Goal: Information Seeking & Learning: Learn about a topic

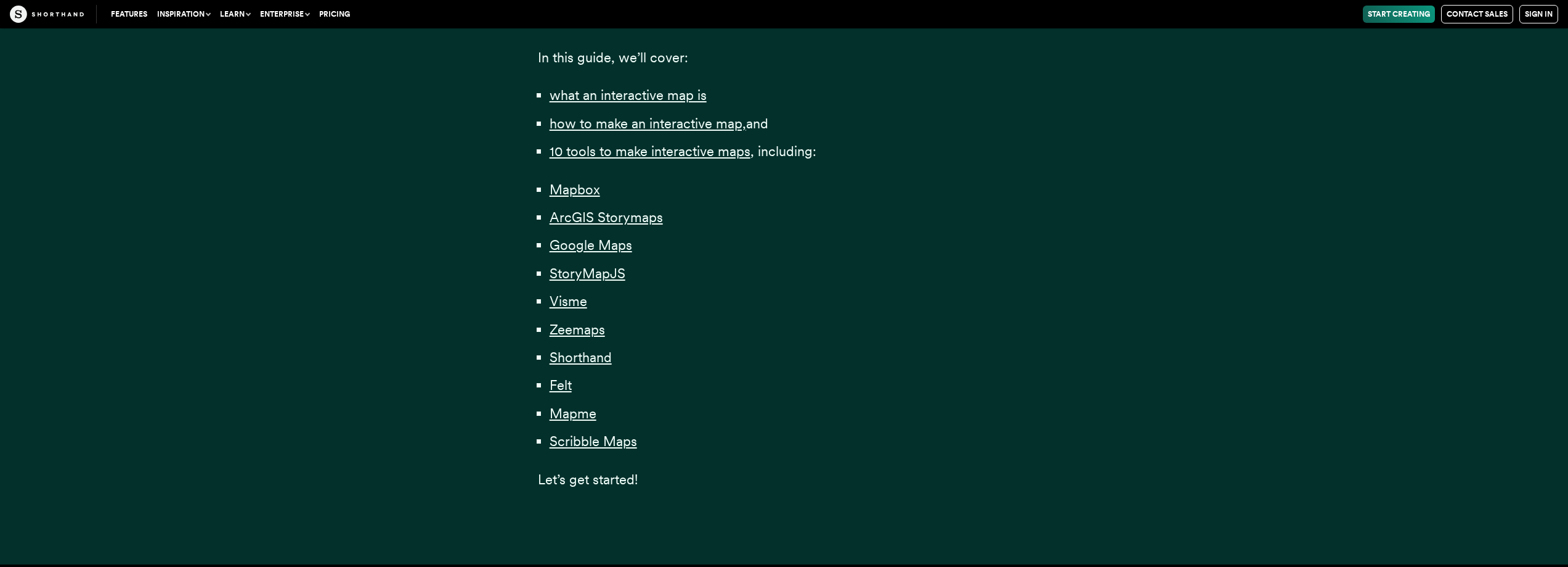
scroll to position [740, 0]
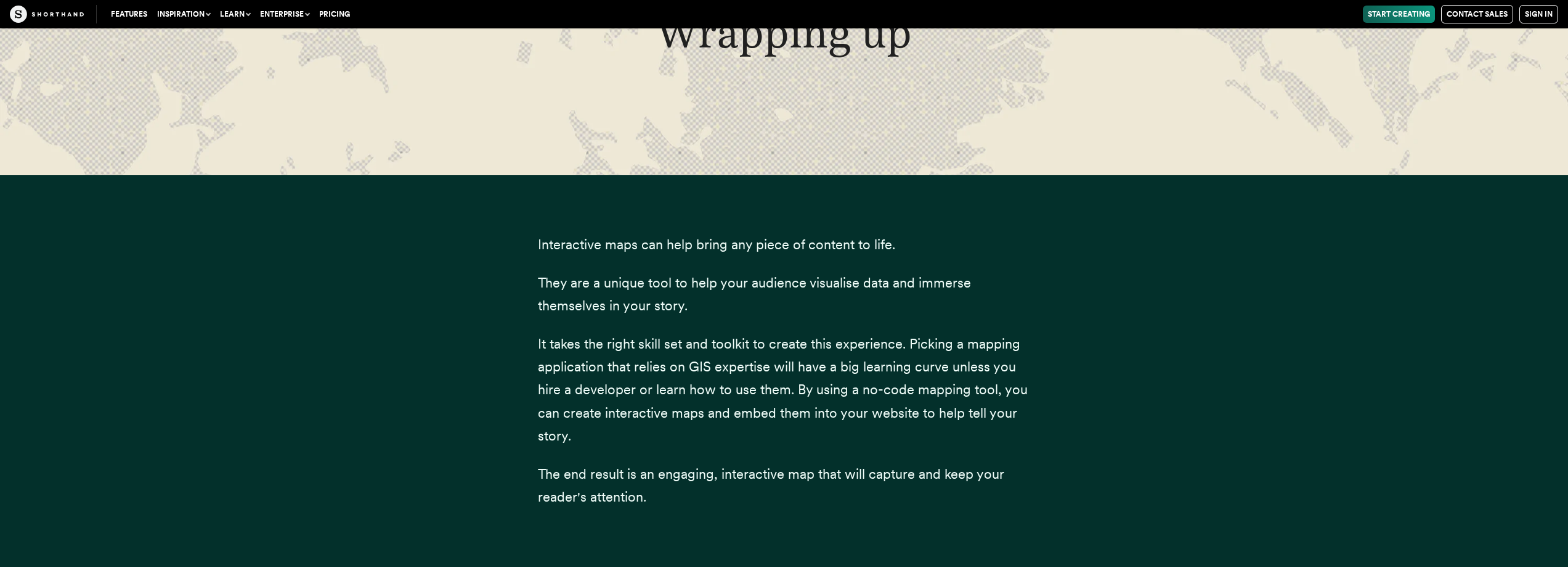
scroll to position [31334, 0]
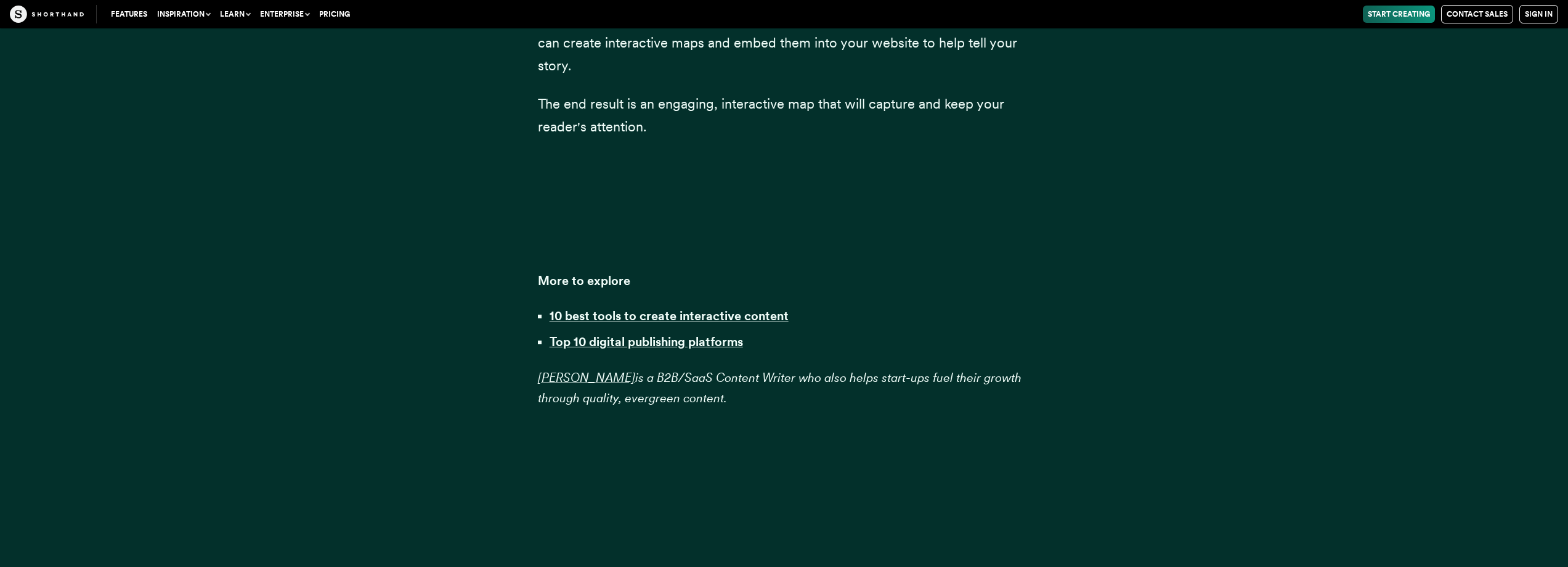
click at [334, 3] on div "Features Use Cases Case Studies Templates Example Stories The Craft magazine Th…" at bounding box center [784, 14] width 1568 height 28
click at [336, 10] on link "Pricing" at bounding box center [335, 14] width 41 height 17
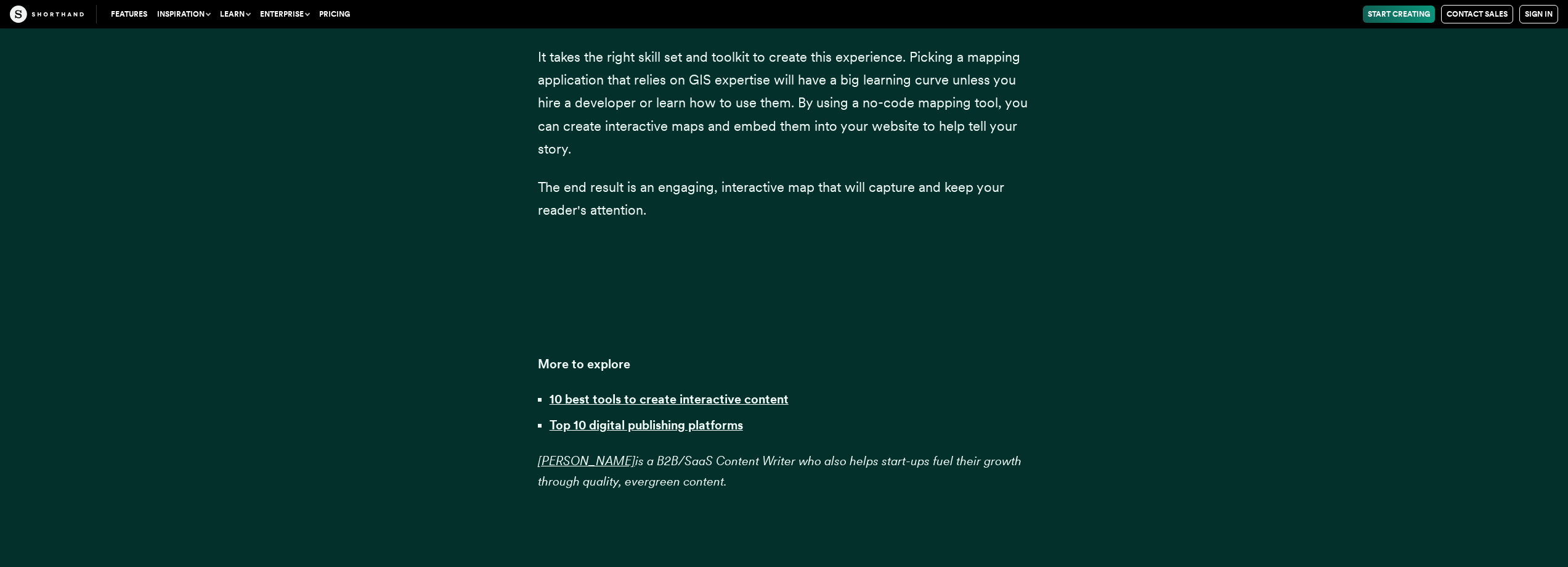
scroll to position [31218, 0]
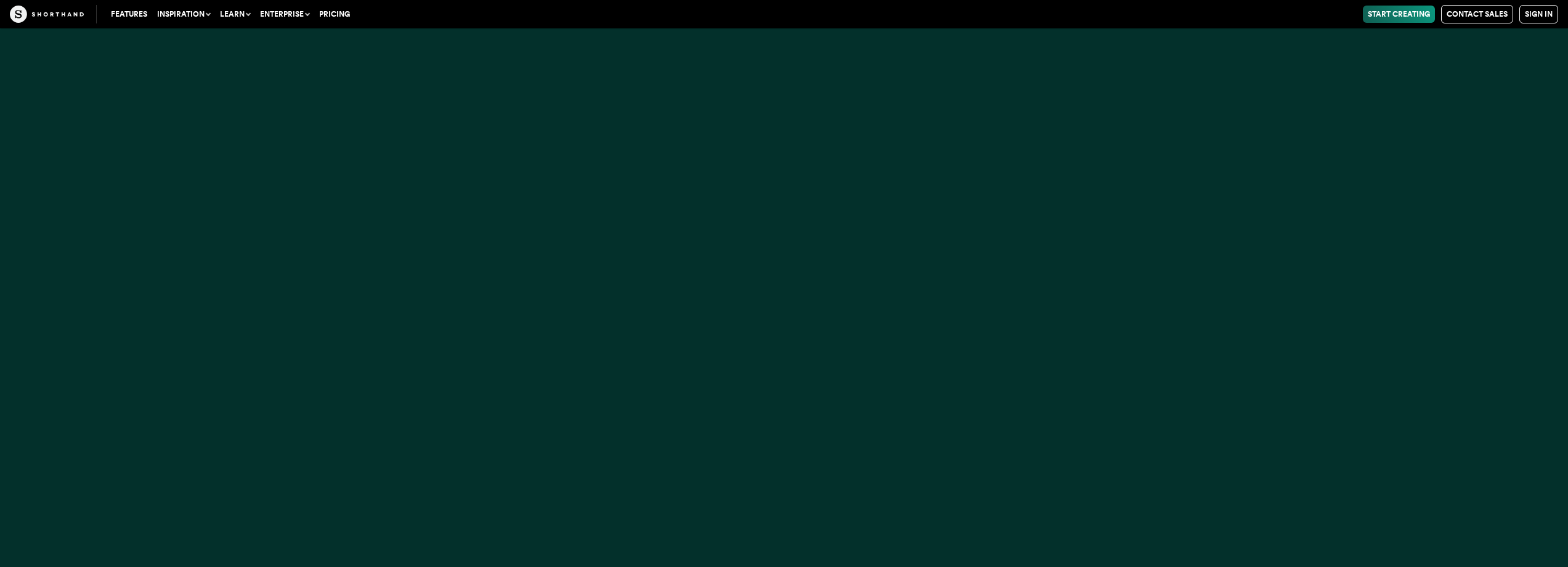
drag, startPoint x: 582, startPoint y: 238, endPoint x: 597, endPoint y: -74, distance: 312.4
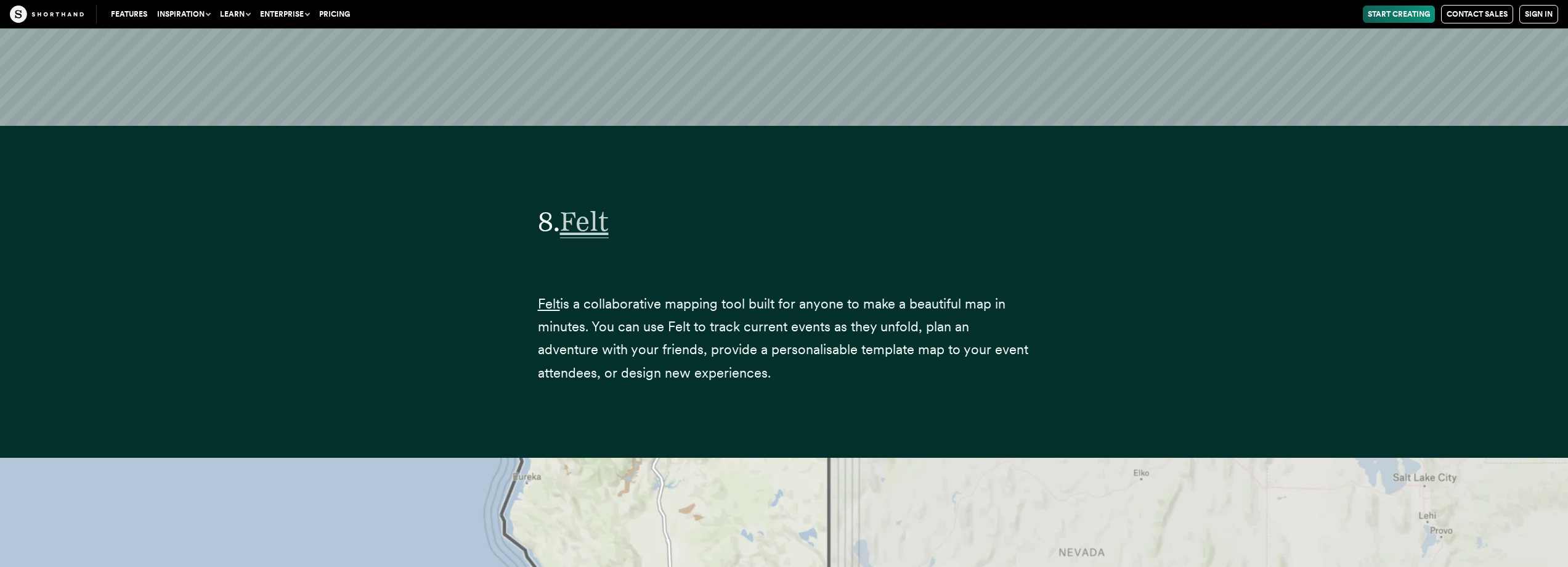
click at [568, 204] on span "Felt" at bounding box center [584, 221] width 49 height 33
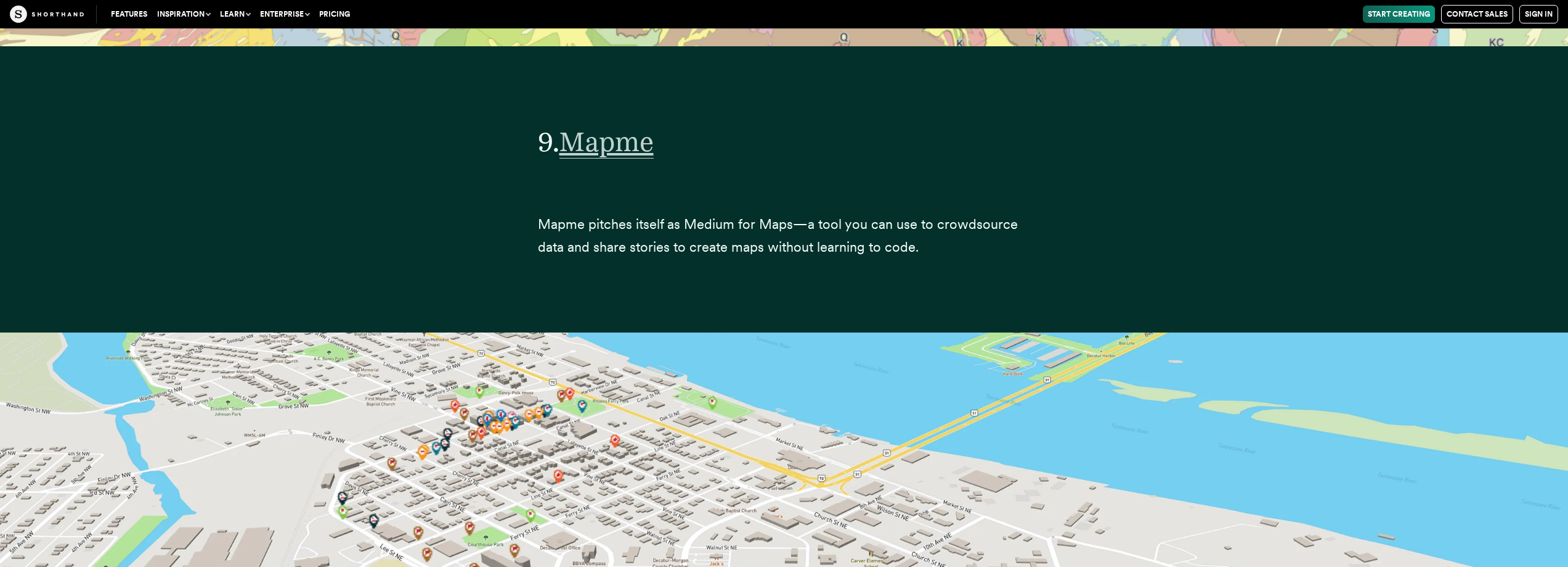
click at [632, 125] on span "Mapme" at bounding box center [607, 141] width 94 height 33
